Goal: Share content

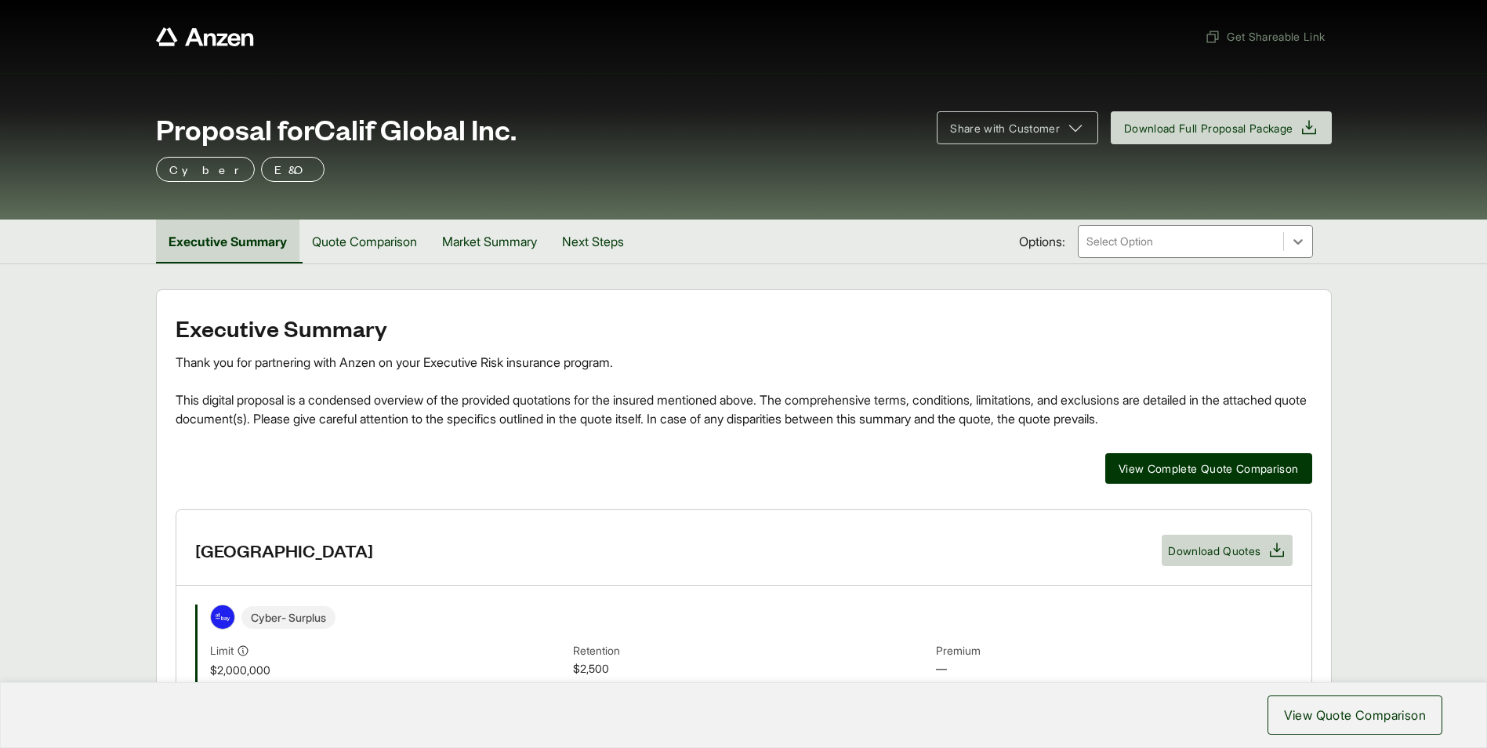
click at [230, 239] on button "Executive Summary" at bounding box center [227, 241] width 143 height 44
click at [357, 237] on button "Quote Comparison" at bounding box center [364, 241] width 130 height 44
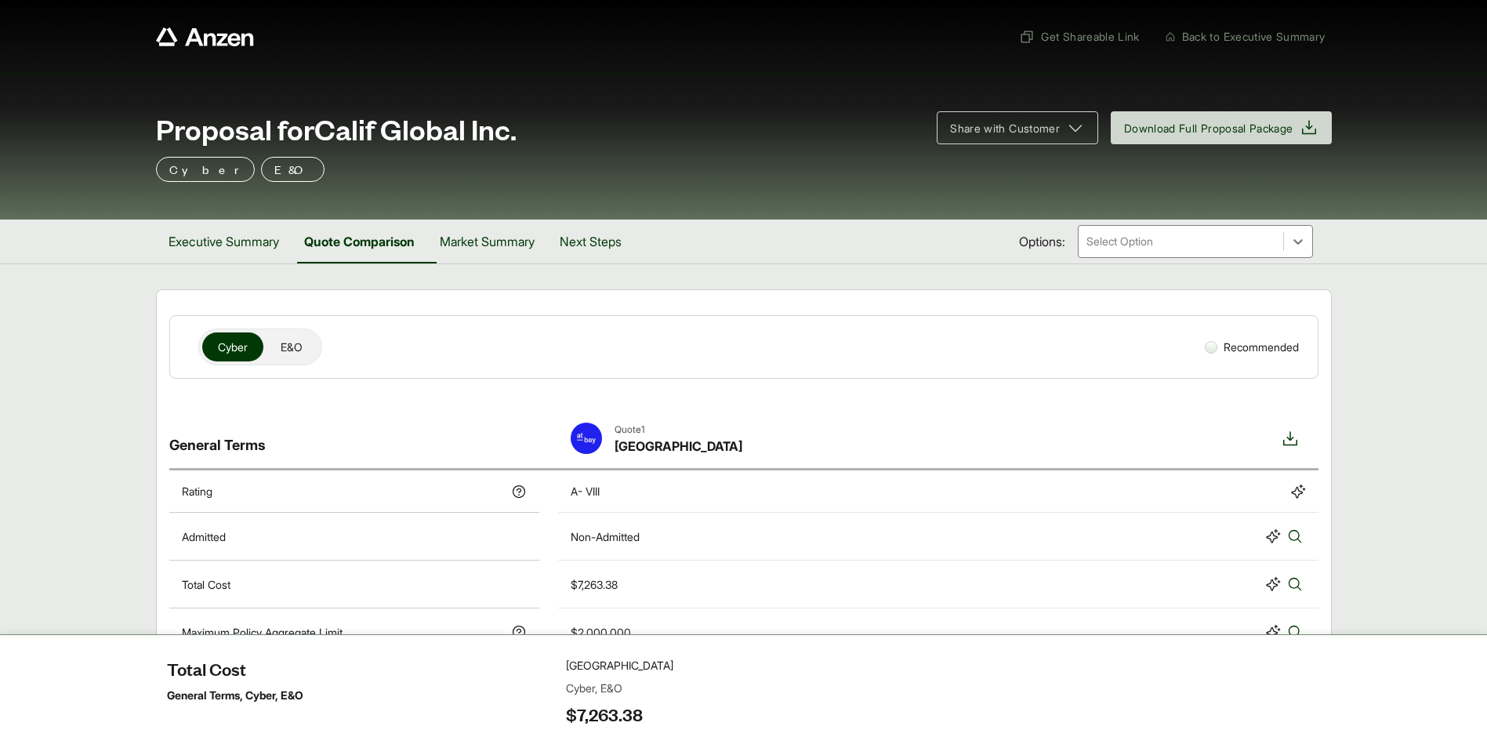
click at [1166, 249] on div at bounding box center [1181, 241] width 192 height 19
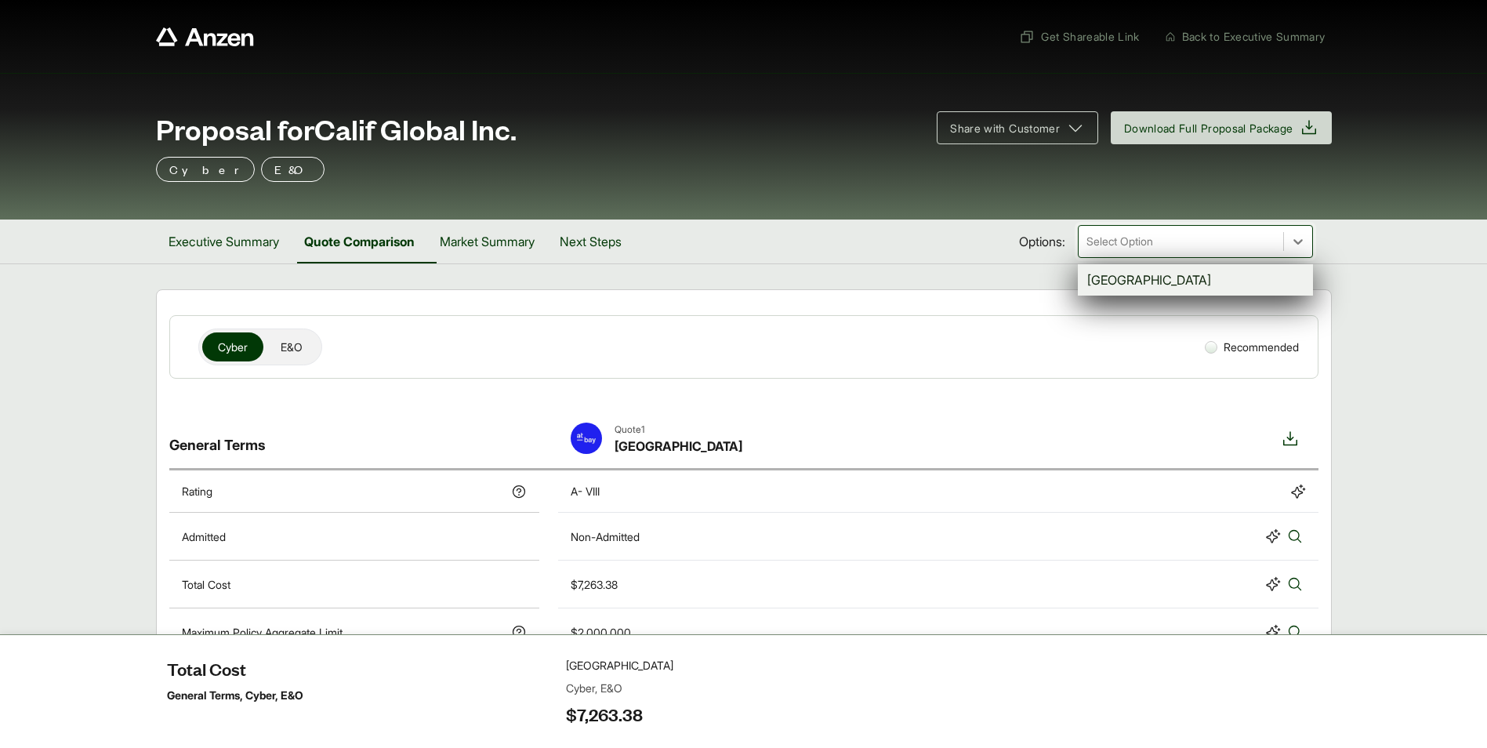
click at [1168, 247] on div at bounding box center [1181, 241] width 192 height 19
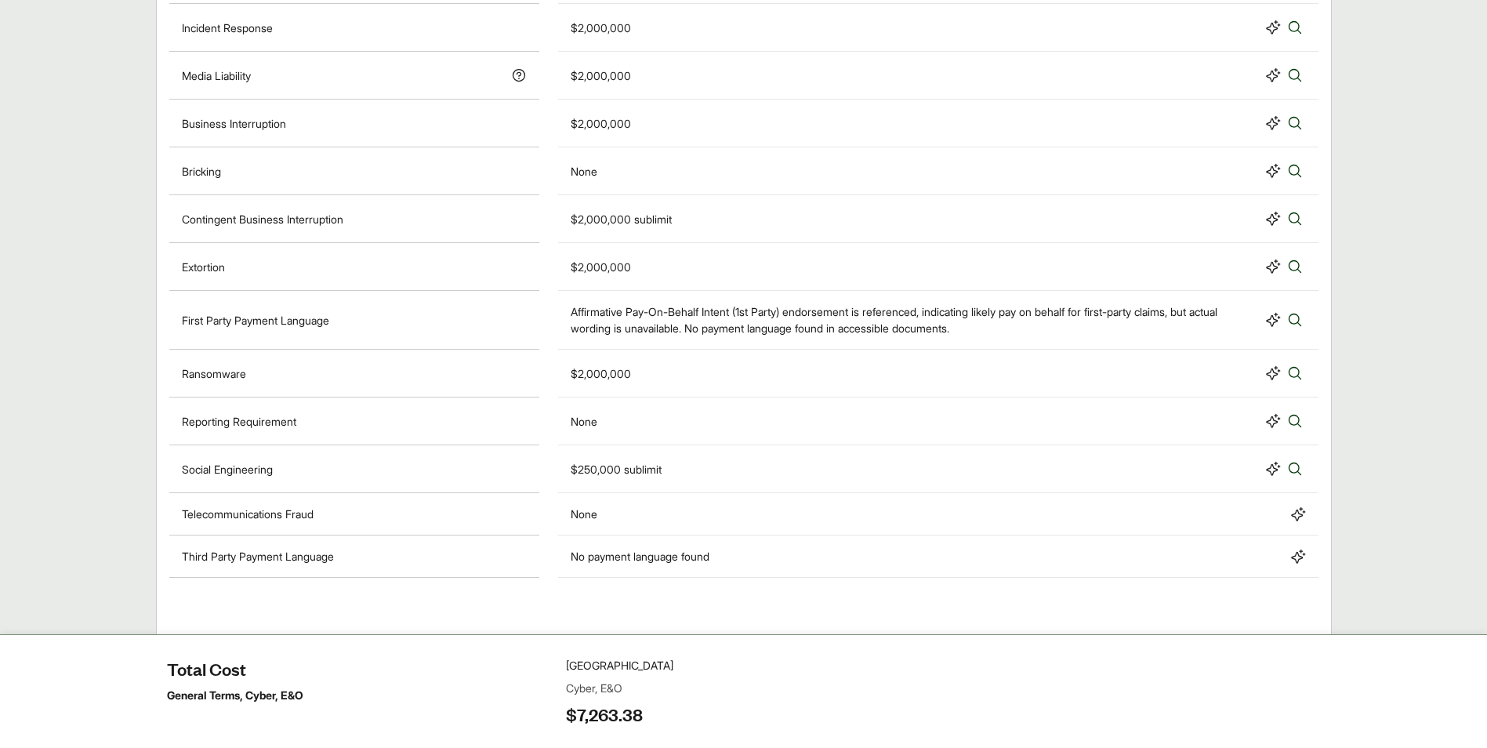
scroll to position [1163, 0]
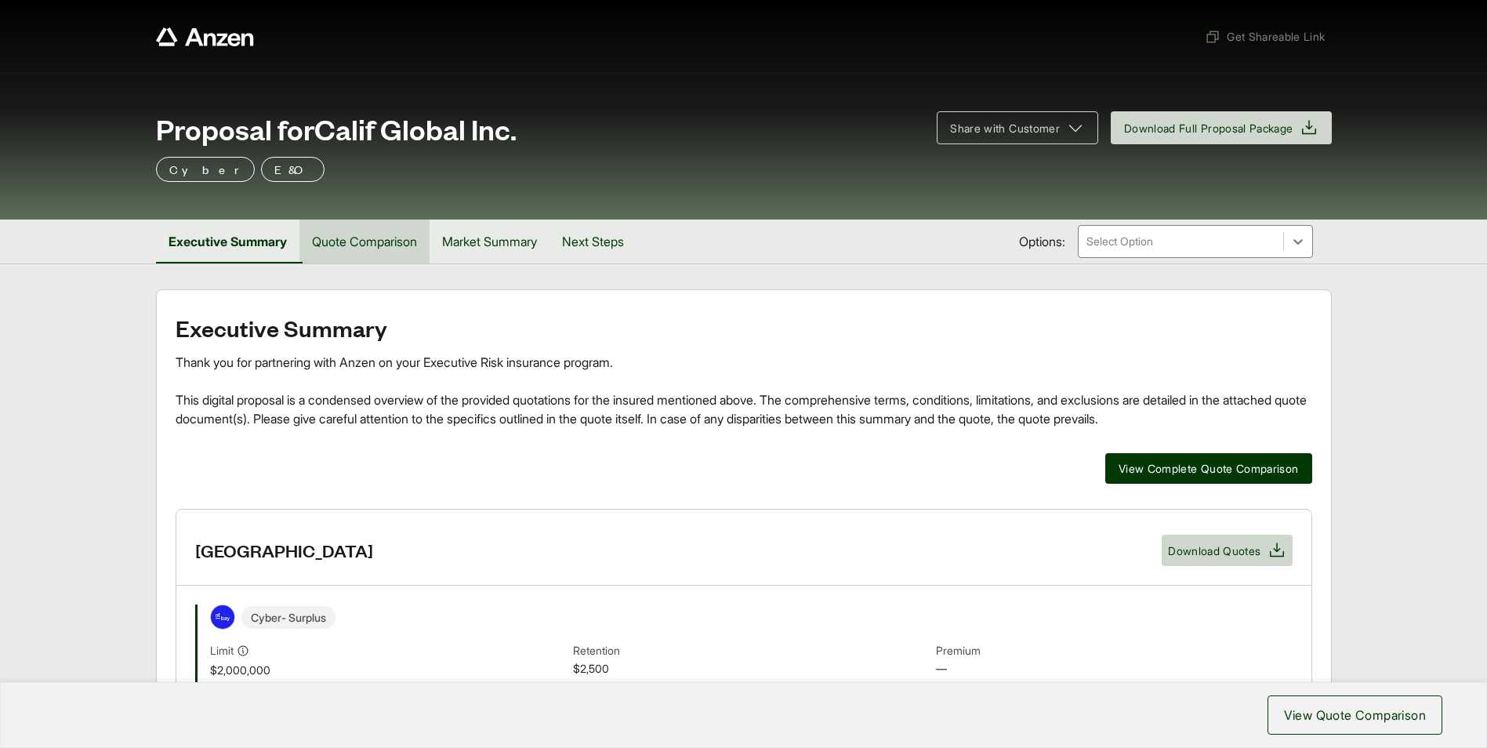
click at [368, 235] on button "Quote Comparison" at bounding box center [364, 241] width 130 height 44
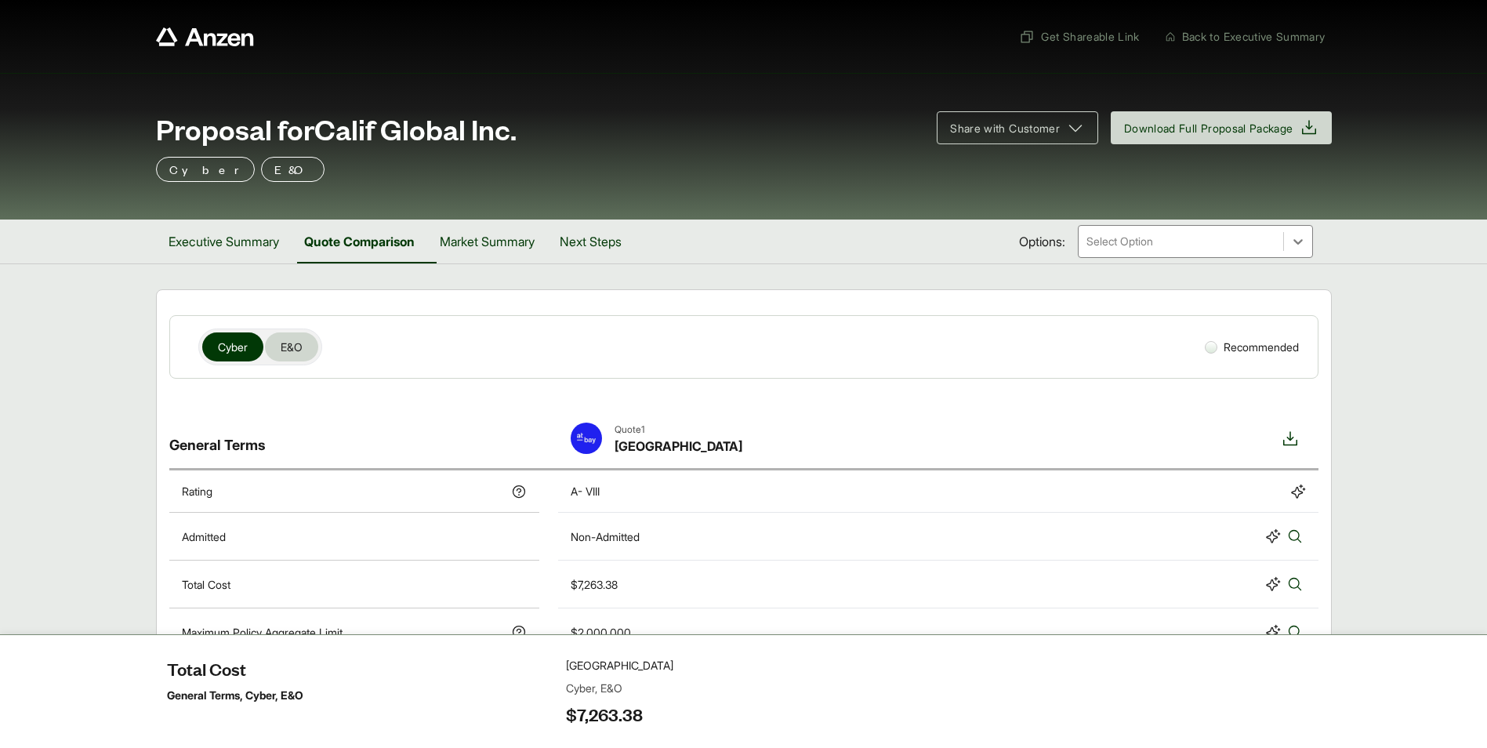
click at [299, 347] on span "E&O" at bounding box center [292, 347] width 22 height 16
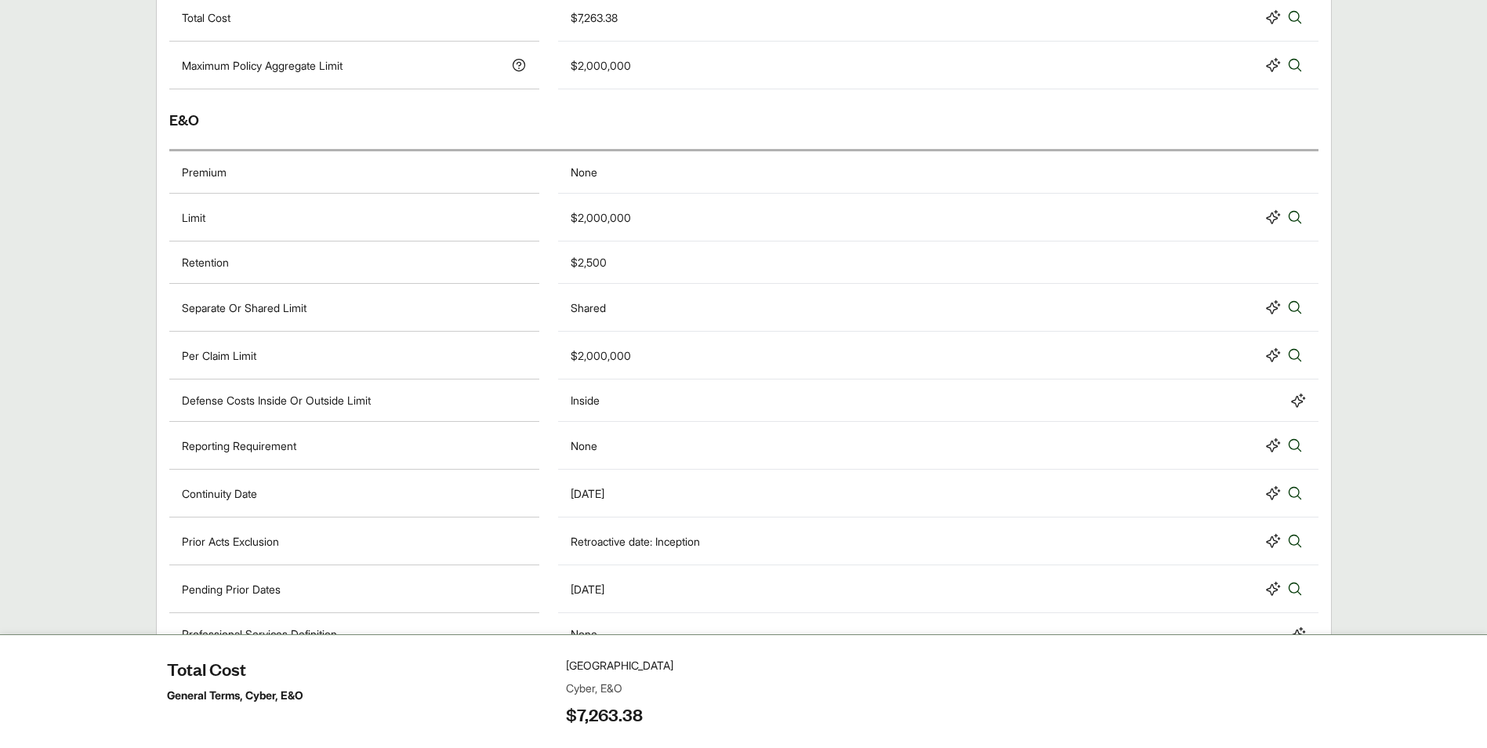
scroll to position [313, 0]
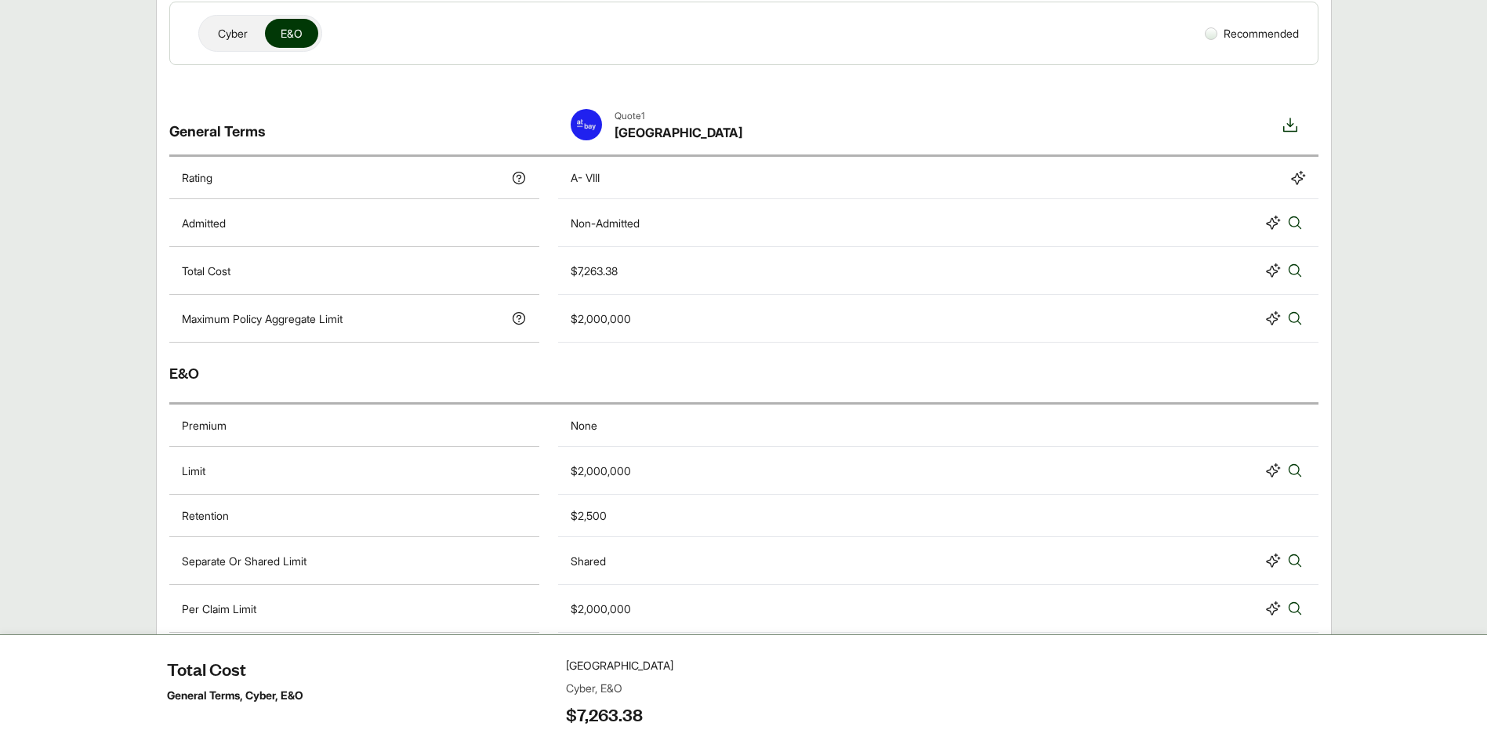
click at [958, 383] on div "E&O" at bounding box center [743, 373] width 1149 height 62
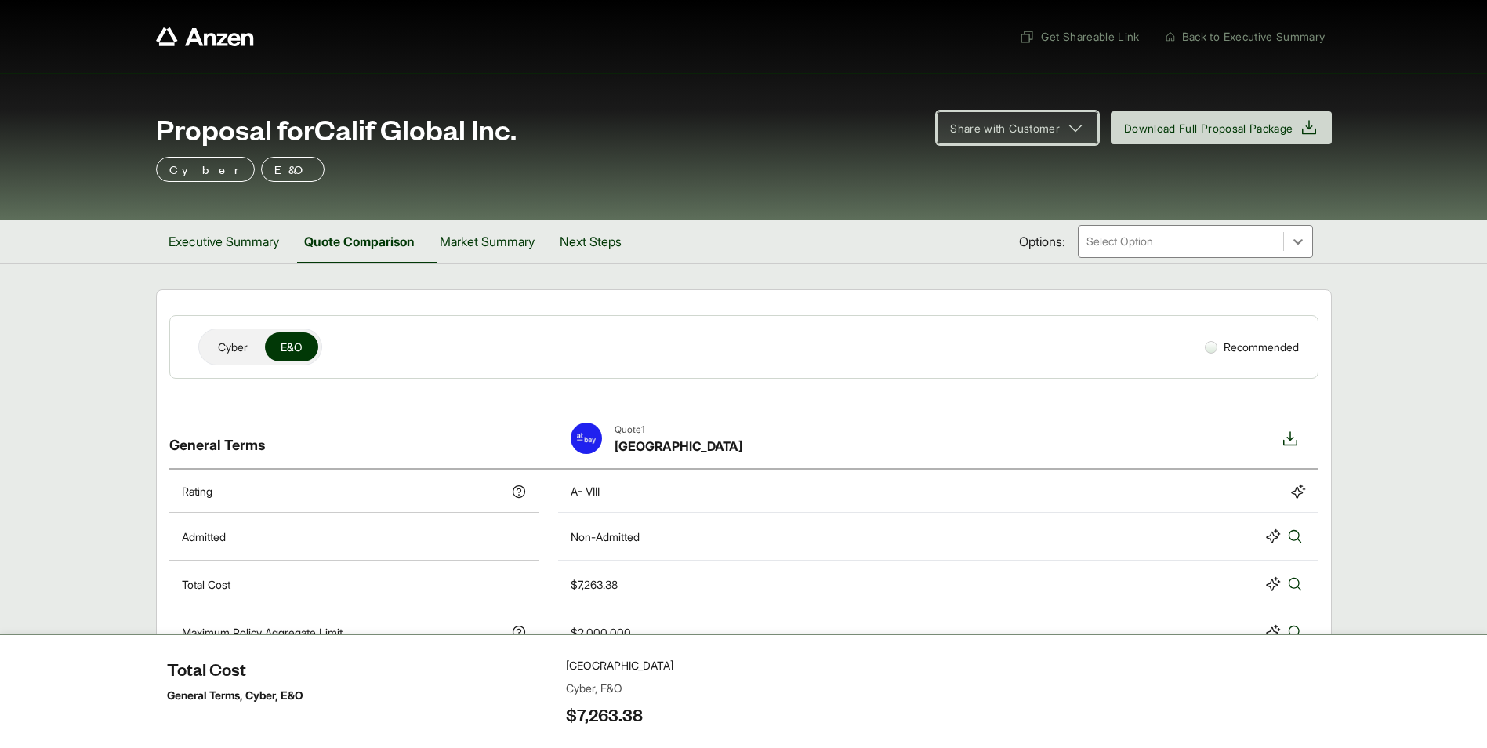
click at [1040, 136] on span "Share with Customer" at bounding box center [1017, 127] width 135 height 19
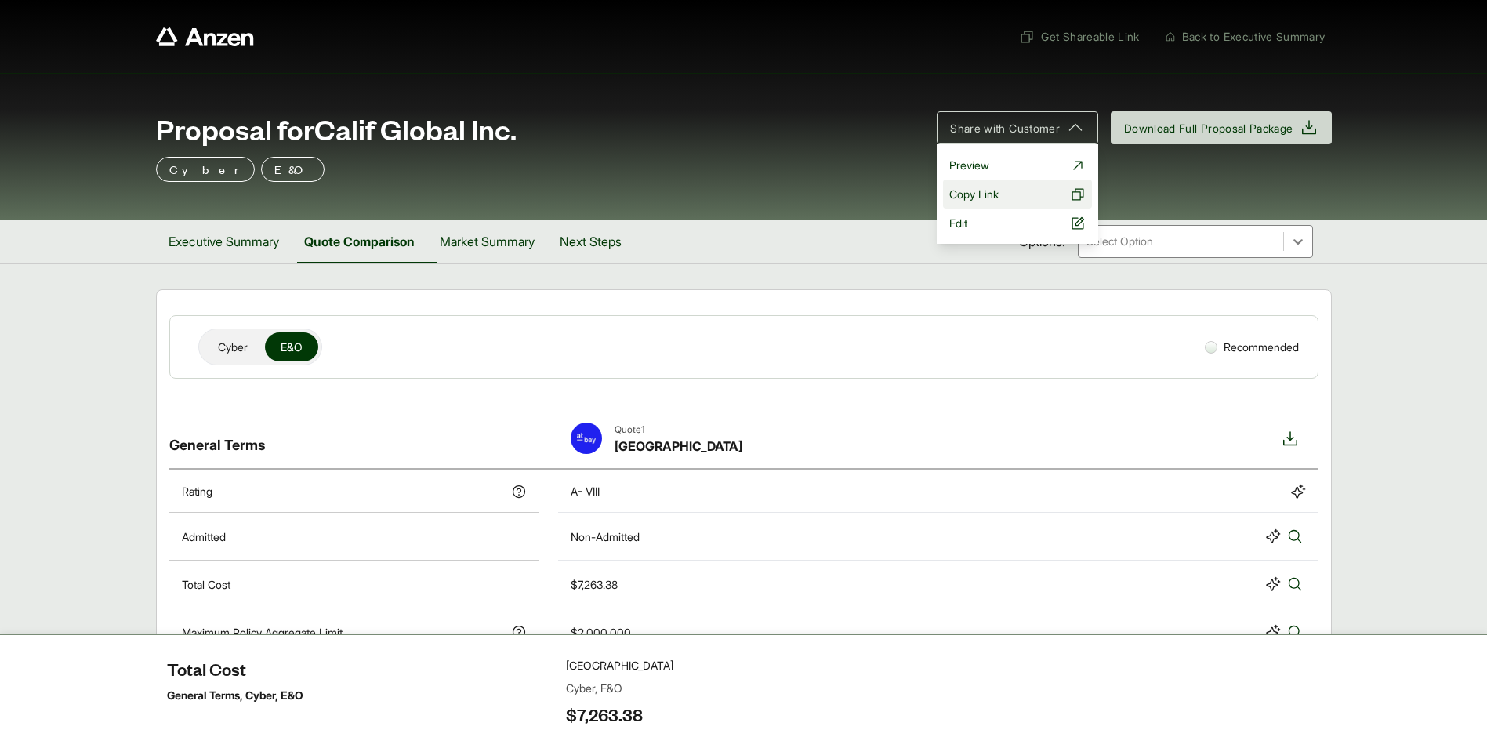
click at [979, 192] on span "Copy Link" at bounding box center [973, 194] width 49 height 16
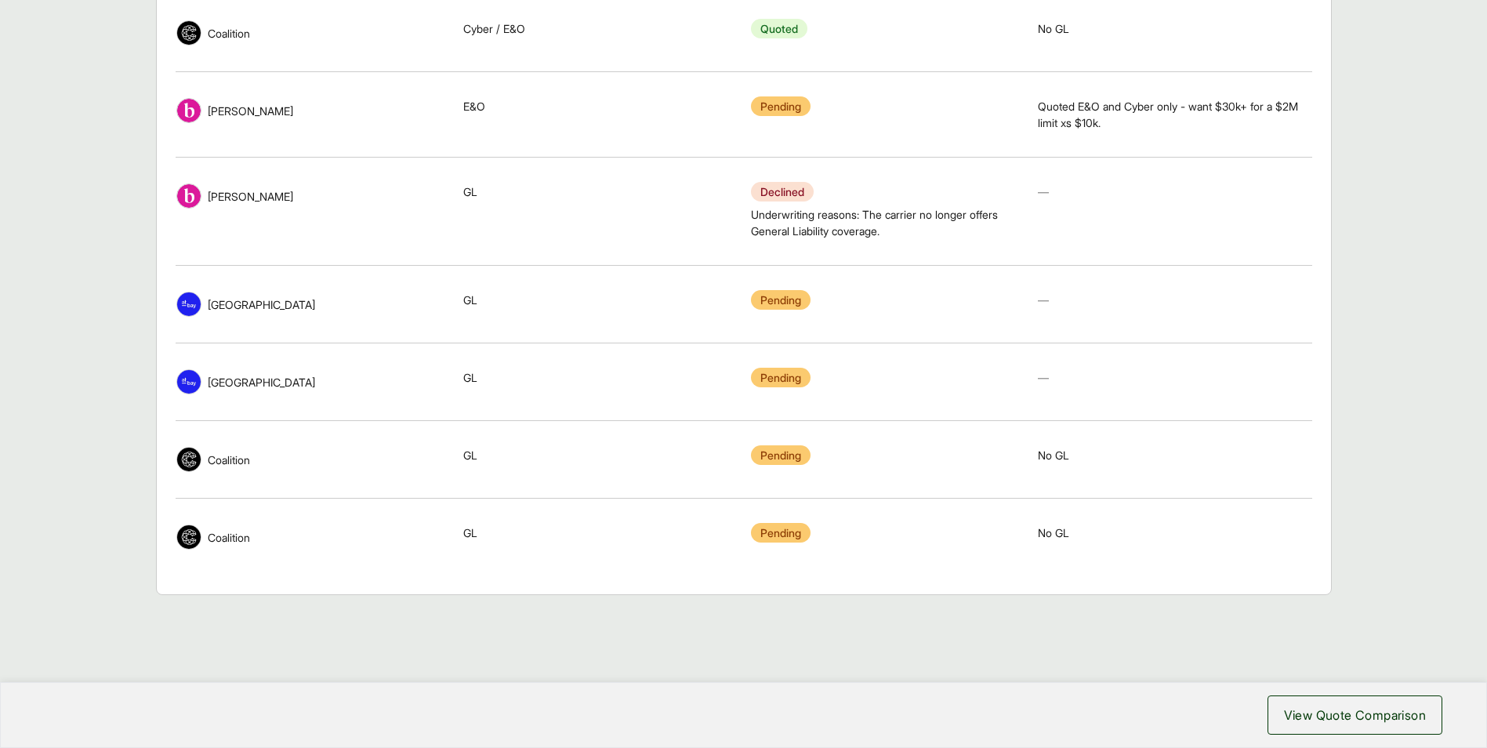
scroll to position [1571, 0]
